Goal: Task Accomplishment & Management: Use online tool/utility

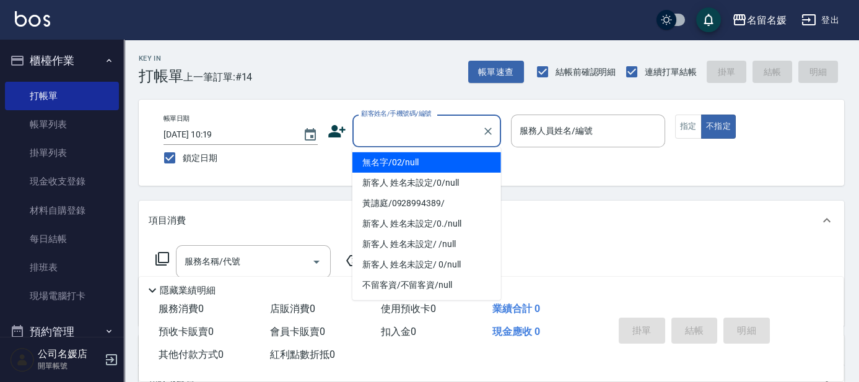
type input "0"
type input "無名字/02/null"
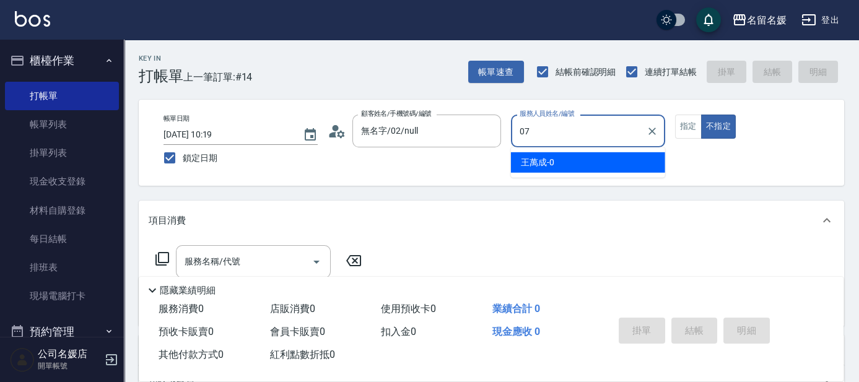
type input "07"
type button "false"
type input "[PERSON_NAME]-07"
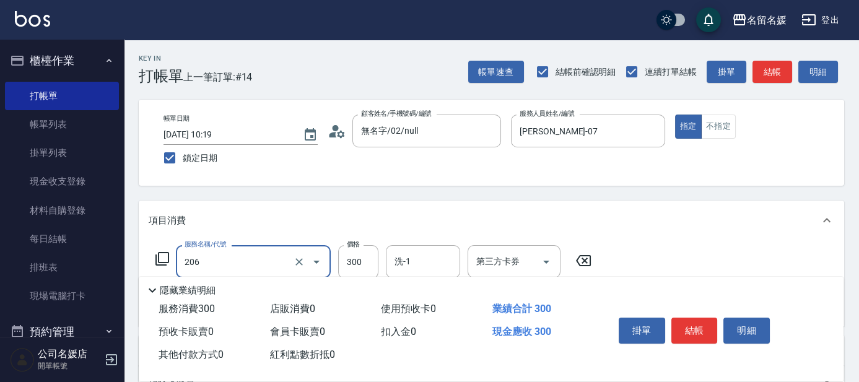
type input "洗髮[300](206)"
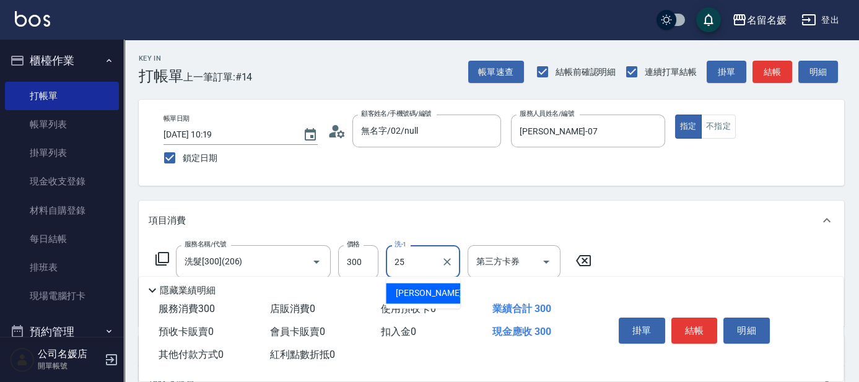
type input "[PERSON_NAME]-25"
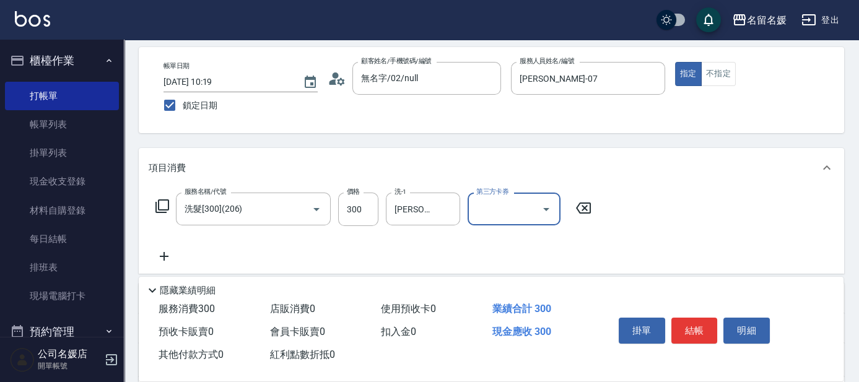
scroll to position [56, 0]
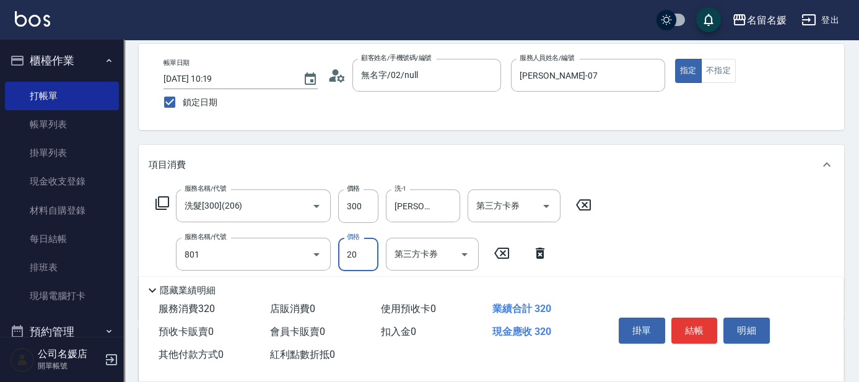
type input "潤絲(801)"
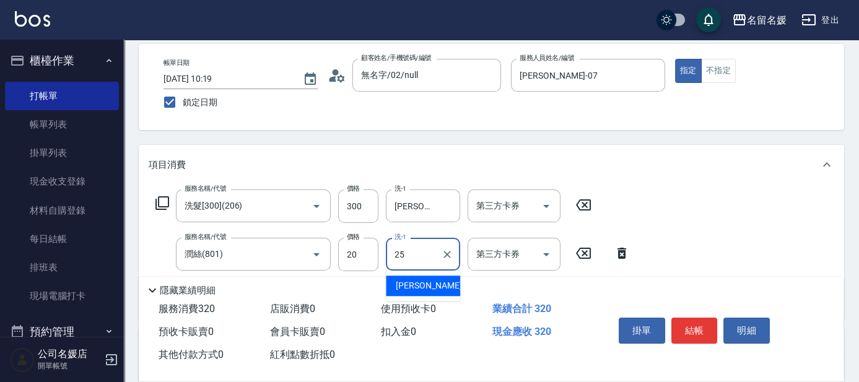
type input "[PERSON_NAME]-25"
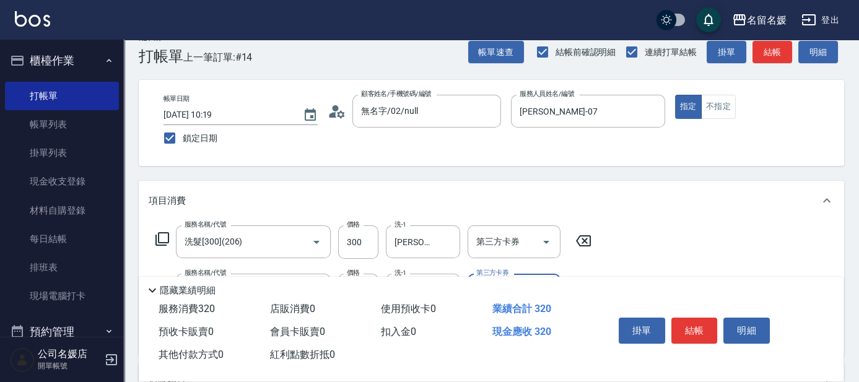
scroll to position [0, 0]
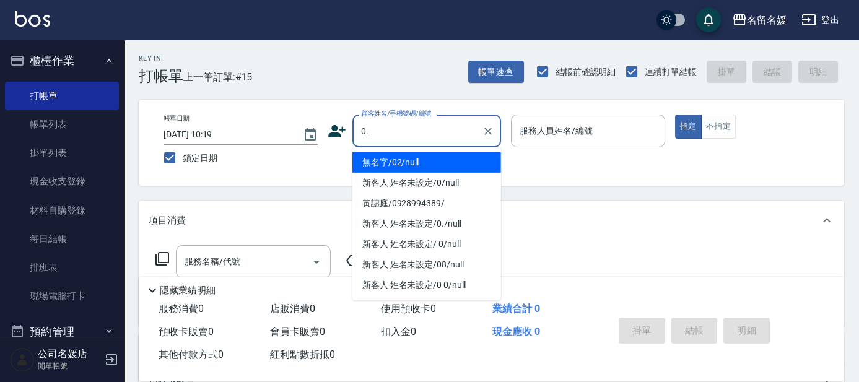
type input "新客人 姓名未設定/0./null"
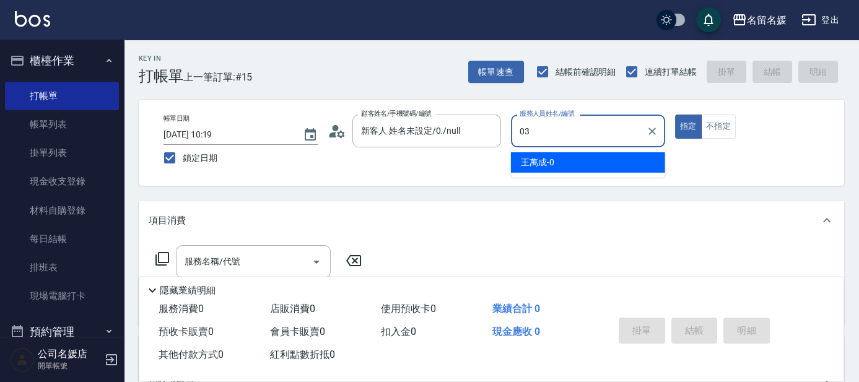
type input "03"
type button "true"
type input "[PERSON_NAME]-03"
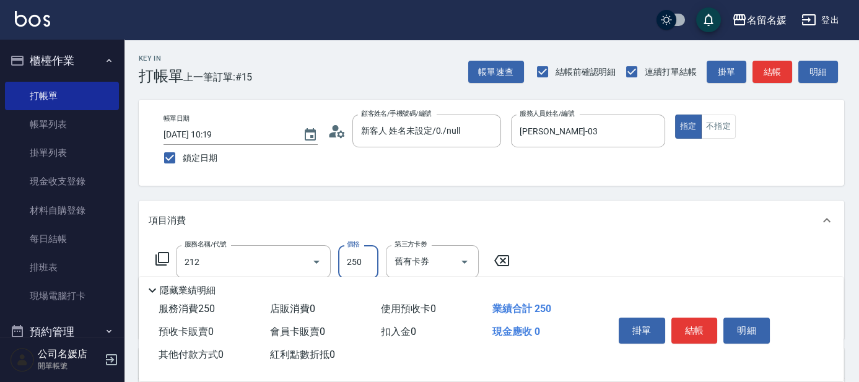
type input "洗髮券-(卡)250(212)"
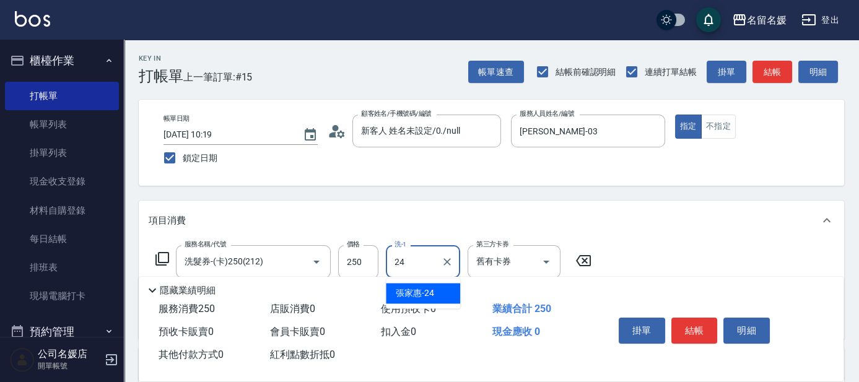
type input "[PERSON_NAME]-24"
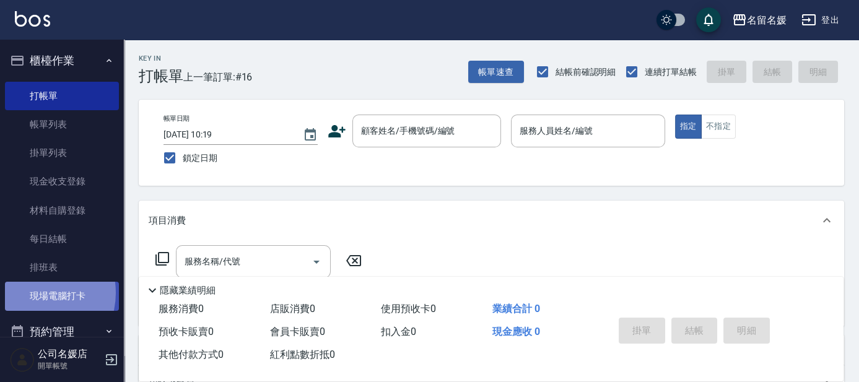
click at [32, 293] on link "現場電腦打卡" at bounding box center [62, 296] width 114 height 29
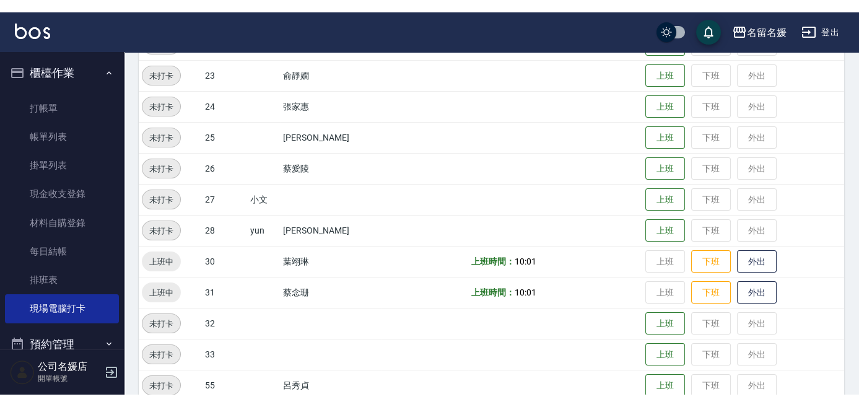
scroll to position [450, 0]
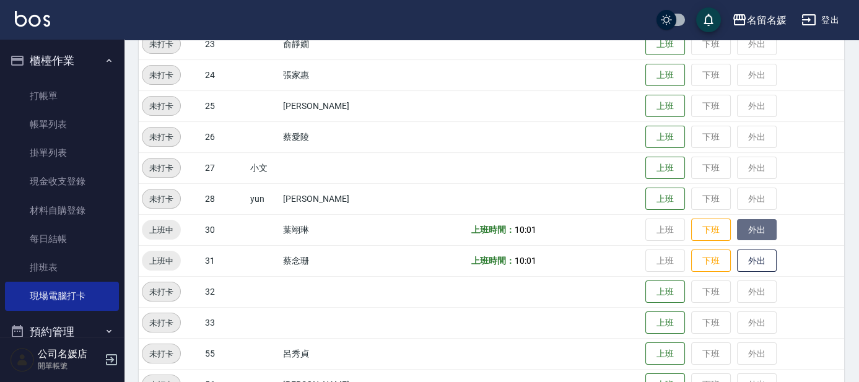
click at [745, 230] on button "外出" at bounding box center [757, 230] width 40 height 22
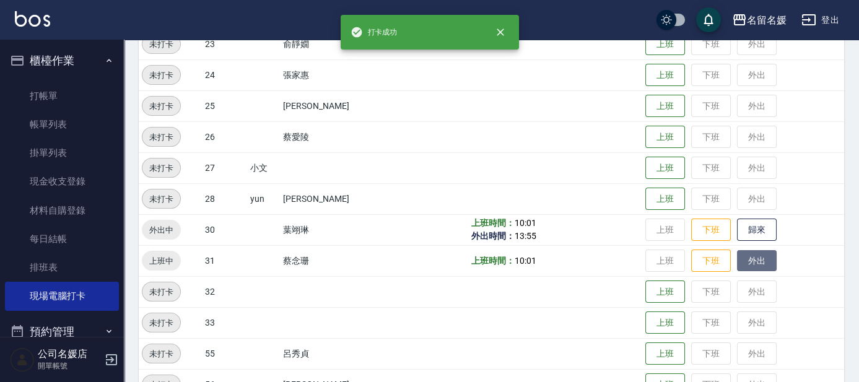
click at [741, 266] on button "外出" at bounding box center [757, 261] width 40 height 22
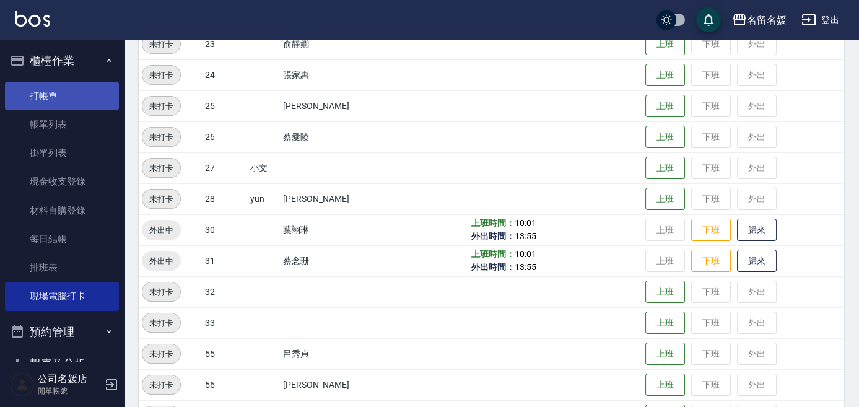
click at [46, 95] on link "打帳單" at bounding box center [62, 96] width 114 height 29
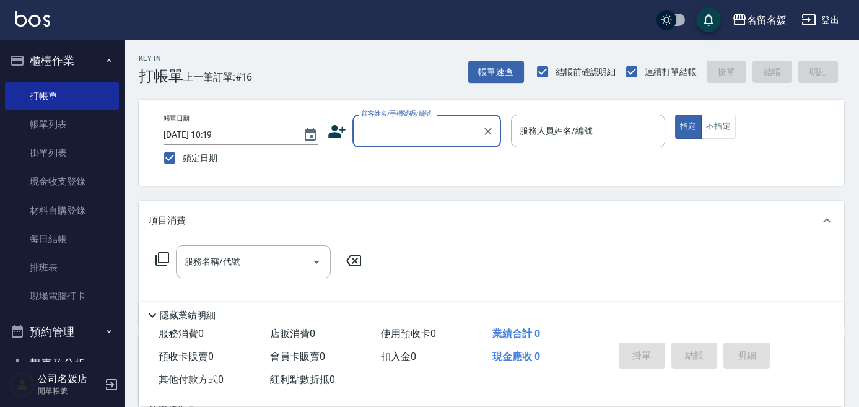
click at [411, 113] on label "顧客姓名/手機號碼/編號" at bounding box center [396, 113] width 71 height 9
click at [411, 120] on input "顧客姓名/手機號碼/編號" at bounding box center [417, 131] width 119 height 22
click at [420, 126] on input "顧客姓名/手機號碼/編號" at bounding box center [417, 131] width 119 height 22
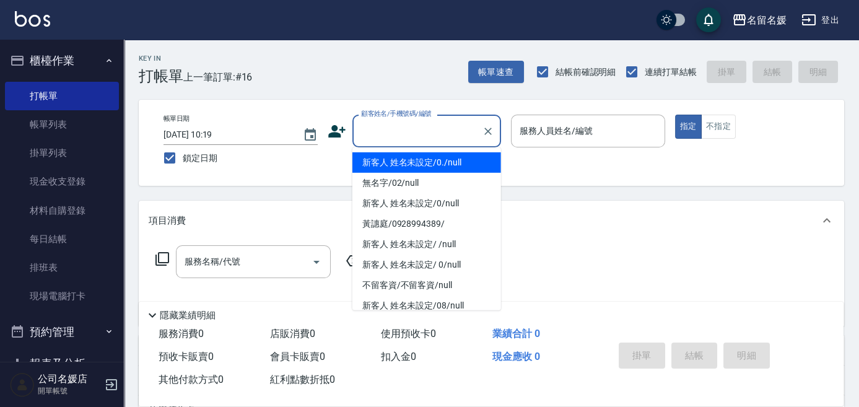
click at [441, 164] on li "新客人 姓名未設定/0./null" at bounding box center [427, 162] width 149 height 20
type input "新客人 姓名未設定/0./null"
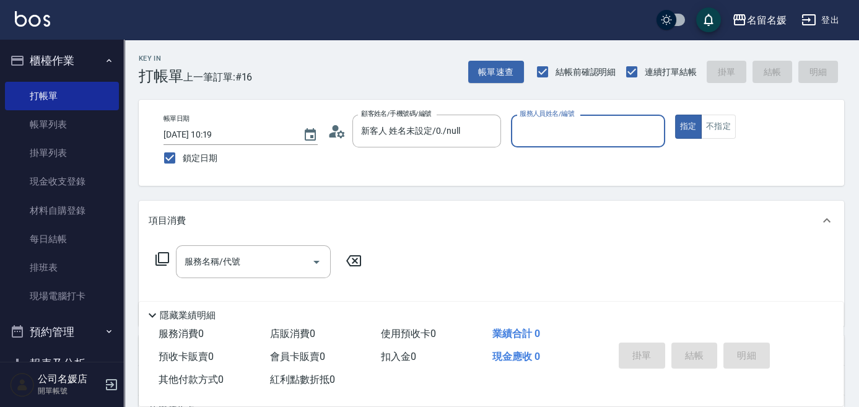
click at [548, 134] on input "服務人員姓名/編號" at bounding box center [588, 131] width 143 height 22
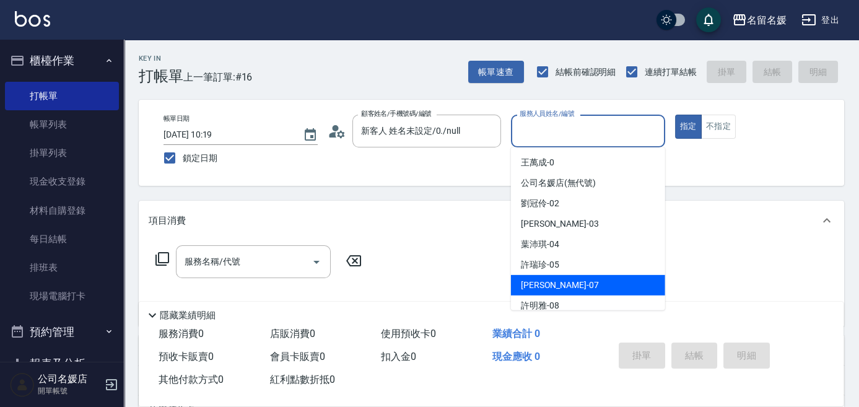
click at [577, 285] on div "[PERSON_NAME] -07" at bounding box center [588, 285] width 154 height 20
type input "[PERSON_NAME]-07"
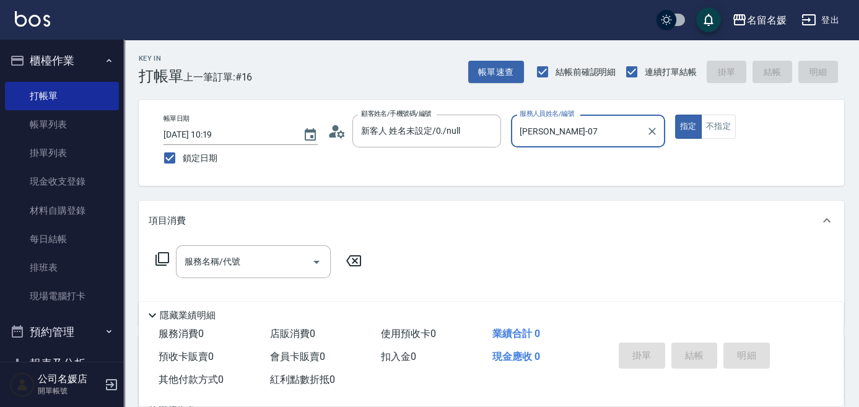
click at [165, 256] on icon at bounding box center [162, 259] width 15 height 15
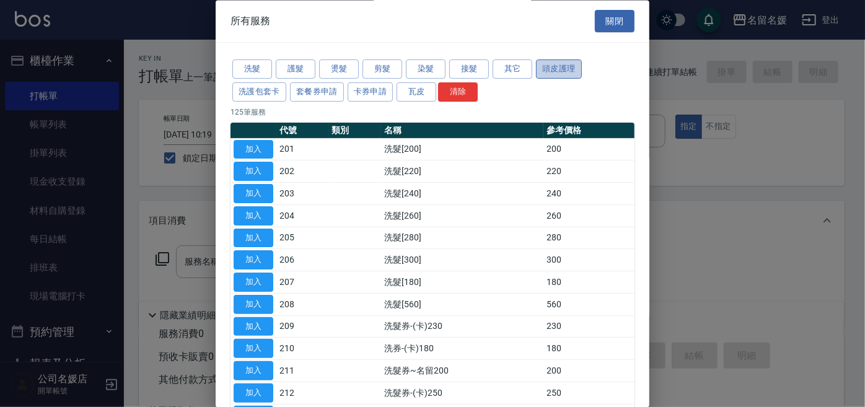
click at [573, 73] on button "頭皮護理" at bounding box center [559, 69] width 46 height 19
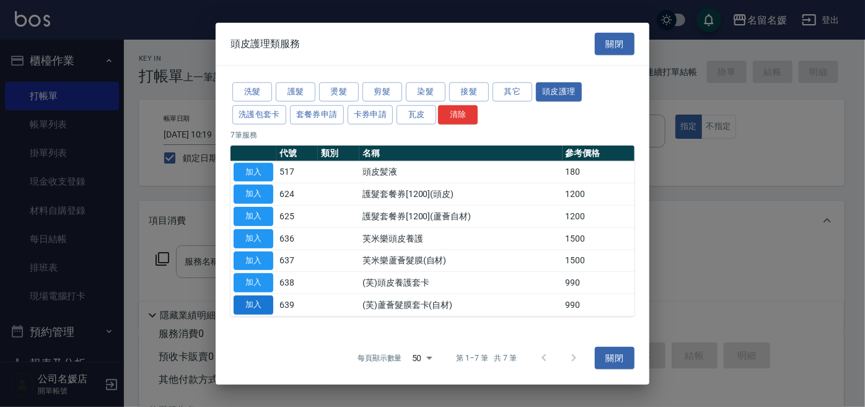
click at [268, 306] on button "加入" at bounding box center [254, 305] width 40 height 19
type input "(芙)蘆薈髮膜套卡(自材)(639)"
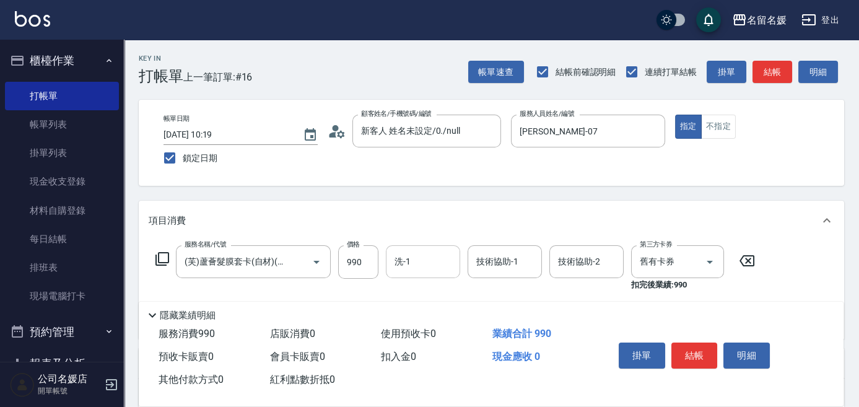
click at [429, 265] on input "洗-1" at bounding box center [423, 262] width 63 height 22
click at [434, 298] on div "yun -28" at bounding box center [423, 293] width 74 height 20
type input "yun-28"
click at [497, 270] on input "技術協助-1" at bounding box center [504, 262] width 63 height 22
type input "5"
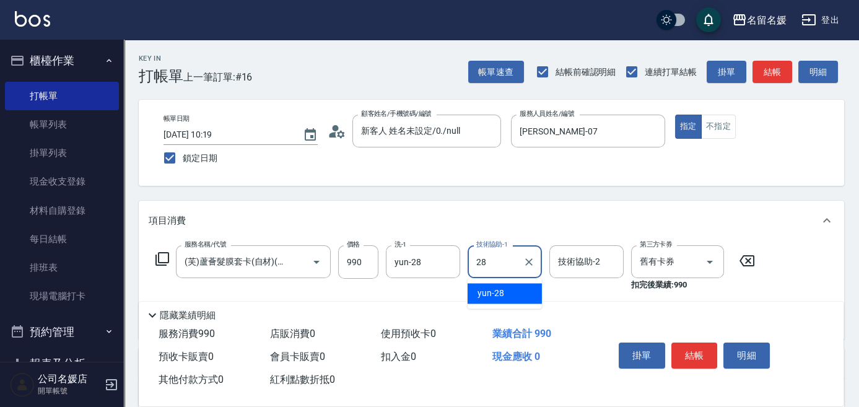
drag, startPoint x: 497, startPoint y: 296, endPoint x: 508, endPoint y: 296, distance: 10.5
click at [498, 296] on span "yun -28" at bounding box center [491, 293] width 27 height 13
type input "yun-28"
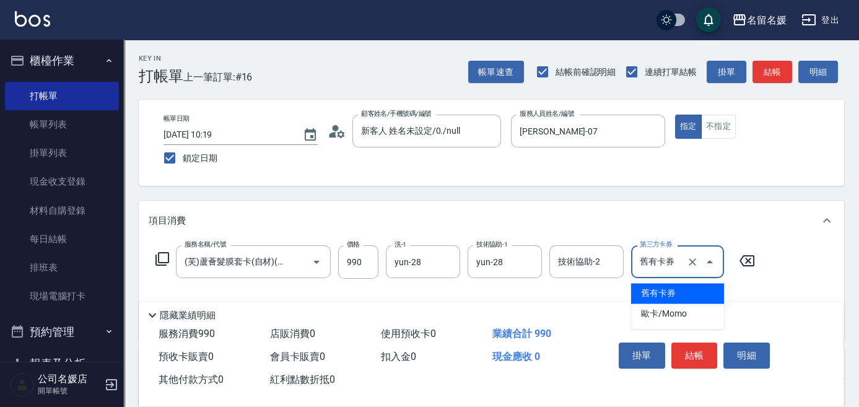
click at [646, 265] on input "舊有卡券" at bounding box center [660, 262] width 47 height 22
click at [664, 296] on span "舊有卡券" at bounding box center [677, 293] width 93 height 20
click at [164, 253] on icon at bounding box center [162, 259] width 15 height 15
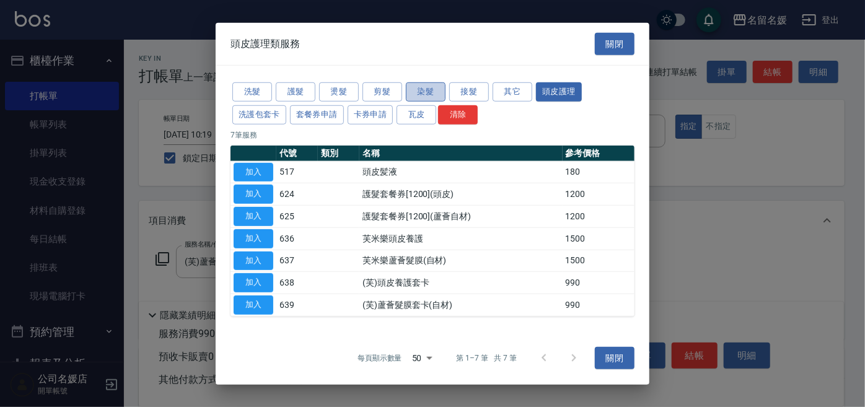
click at [429, 93] on button "染髮" at bounding box center [426, 91] width 40 height 19
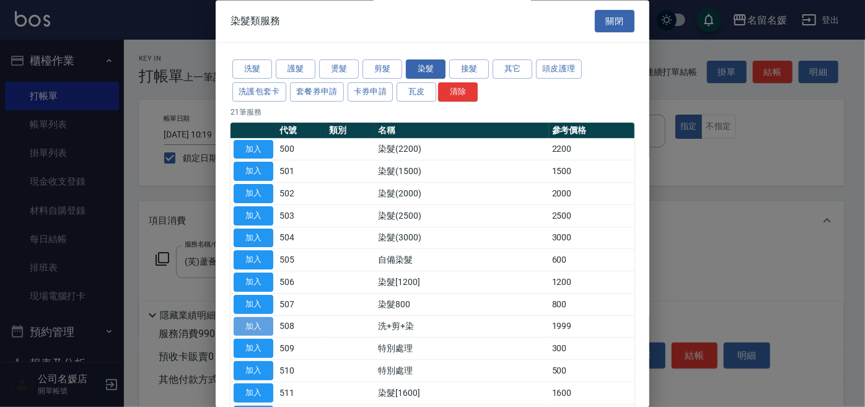
click at [262, 323] on button "加入" at bounding box center [254, 326] width 40 height 19
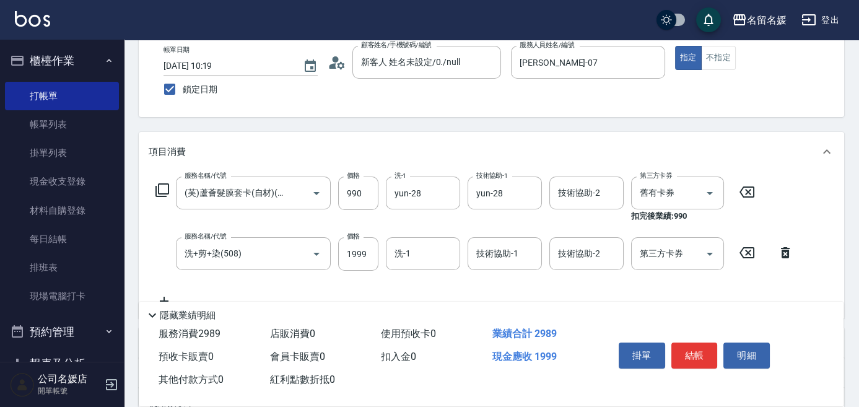
scroll to position [112, 0]
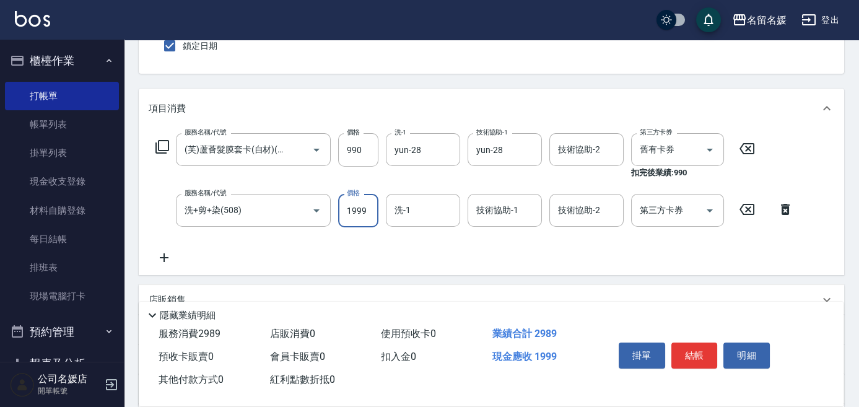
click at [370, 218] on input "1999" at bounding box center [358, 210] width 40 height 33
type input "2000"
click at [415, 209] on input "洗-1" at bounding box center [423, 211] width 63 height 22
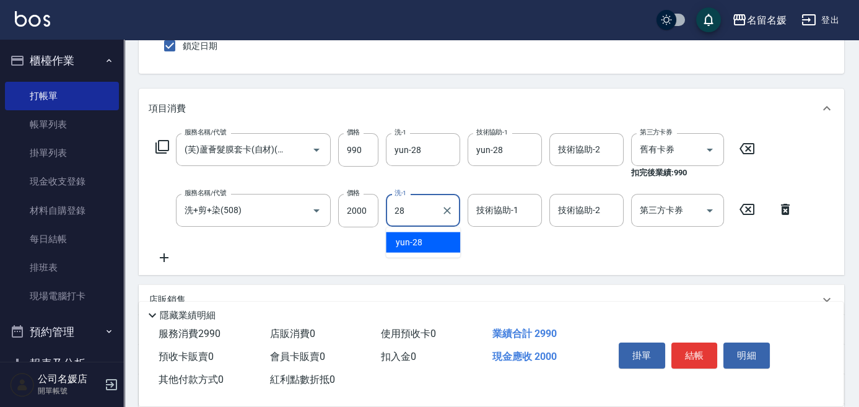
click at [424, 253] on ul "yun -28" at bounding box center [423, 242] width 74 height 30
click at [449, 238] on div "yun -28" at bounding box center [423, 242] width 74 height 20
type input "yun-28"
click at [499, 214] on div "技術協助-1 技術協助-1" at bounding box center [505, 210] width 74 height 33
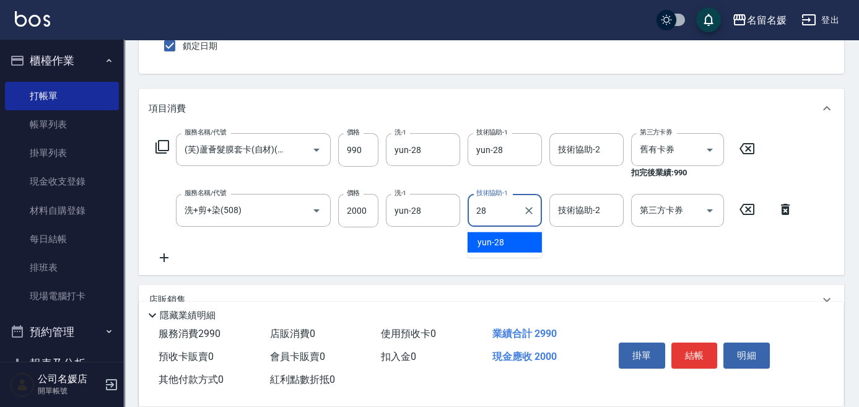
drag, startPoint x: 504, startPoint y: 242, endPoint x: 611, endPoint y: 262, distance: 109.0
click at [504, 242] on div "yun -28" at bounding box center [505, 242] width 74 height 20
type input "yun-28"
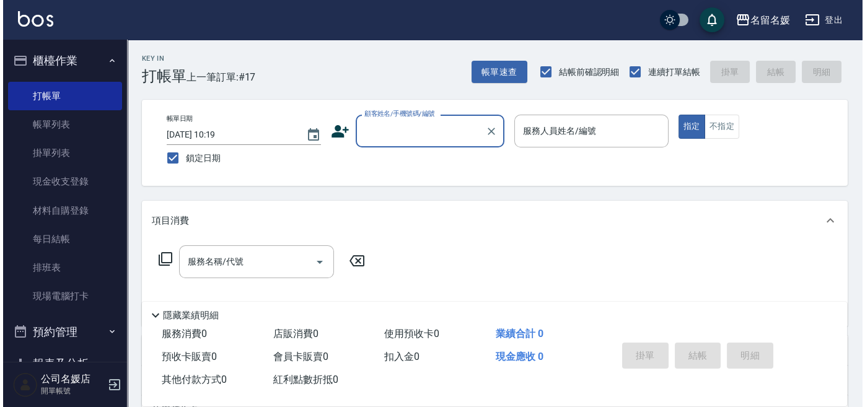
scroll to position [0, 0]
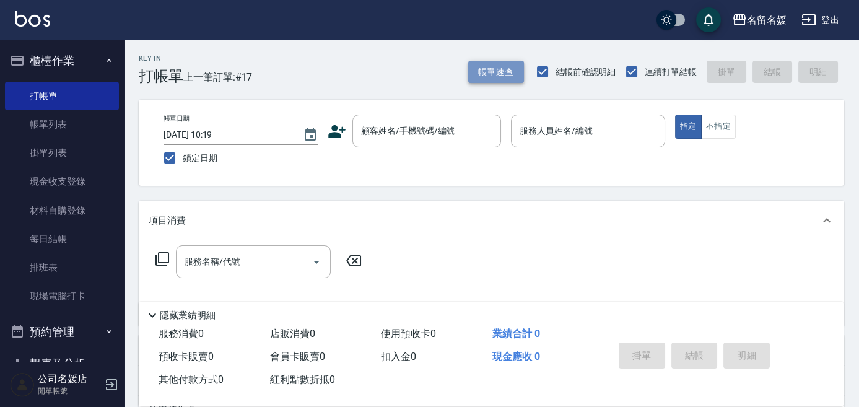
click at [496, 65] on button "帳單速查" at bounding box center [496, 72] width 56 height 23
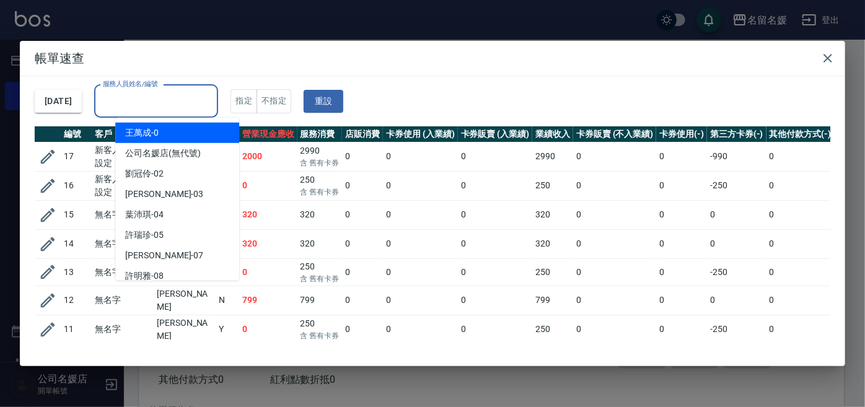
click at [170, 102] on div "服務人員姓名/編號 服務人員姓名/編號" at bounding box center [156, 101] width 124 height 33
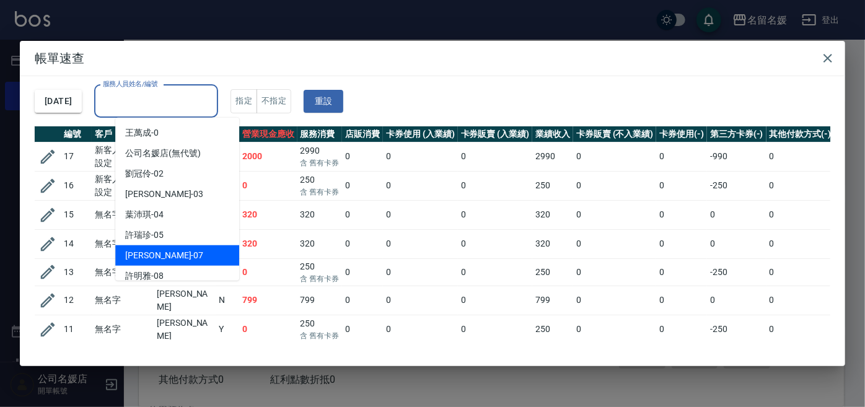
click at [157, 252] on span "[PERSON_NAME] -07" at bounding box center [164, 255] width 78 height 13
type input "[PERSON_NAME]-07"
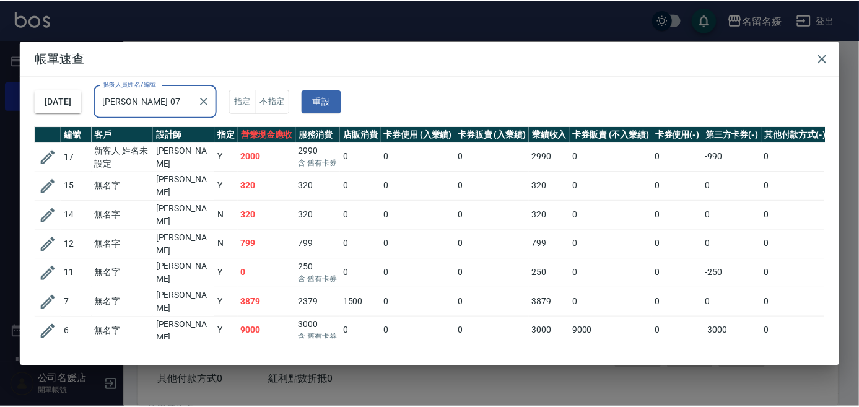
scroll to position [16, 0]
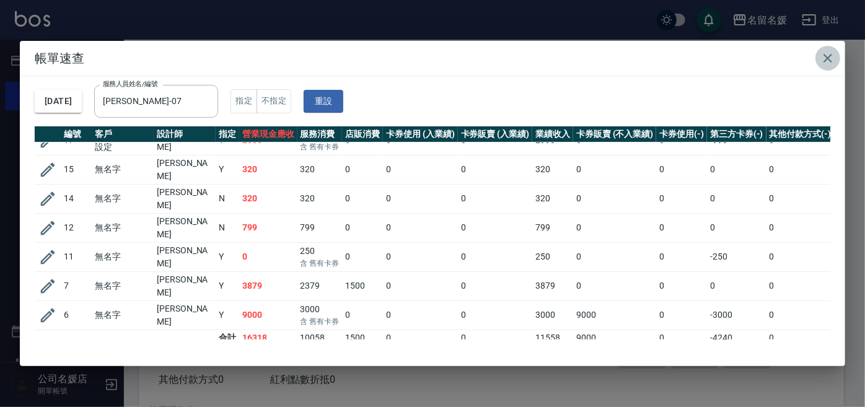
click at [829, 60] on icon "button" at bounding box center [828, 58] width 9 height 9
